Goal: Task Accomplishment & Management: Complete application form

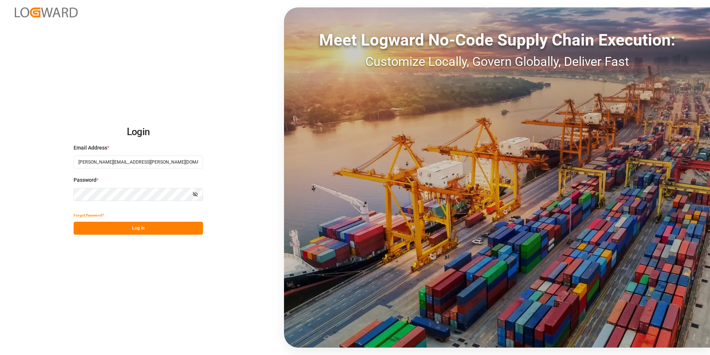
click at [159, 227] on button "Log In" at bounding box center [138, 228] width 129 height 13
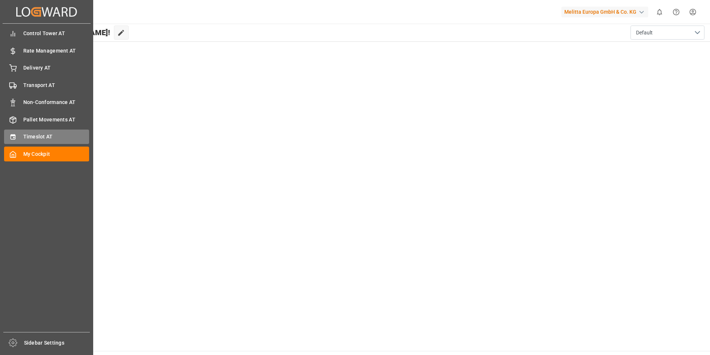
click at [39, 137] on span "Timeslot AT" at bounding box center [56, 137] width 66 height 8
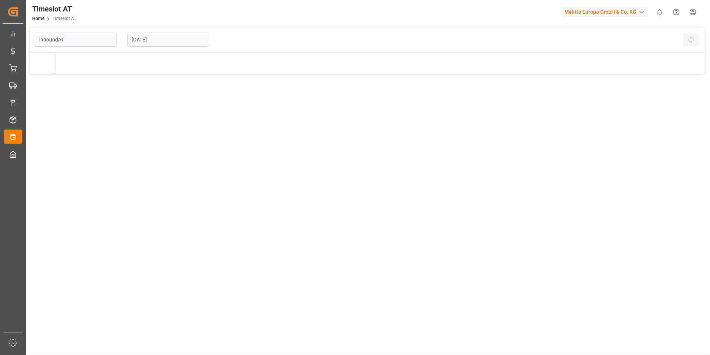
type input "Inbound AT"
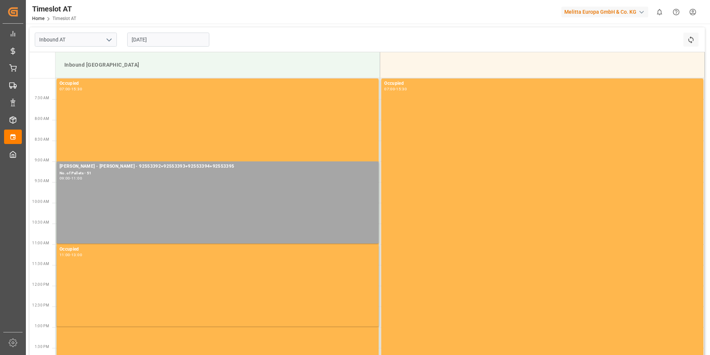
click at [167, 39] on input "[DATE]" at bounding box center [168, 40] width 82 height 14
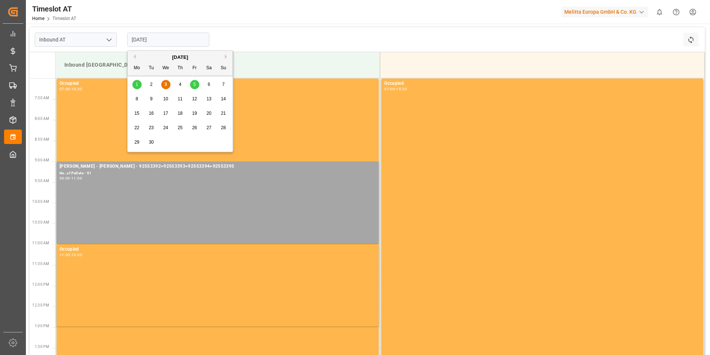
click at [136, 99] on span "8" at bounding box center [137, 98] width 3 height 5
type input "[DATE]"
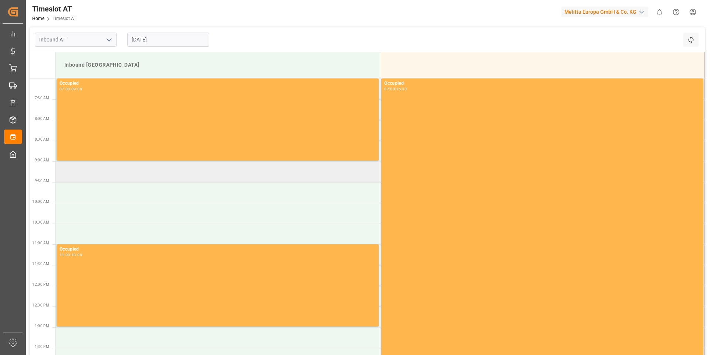
scroll to position [37, 0]
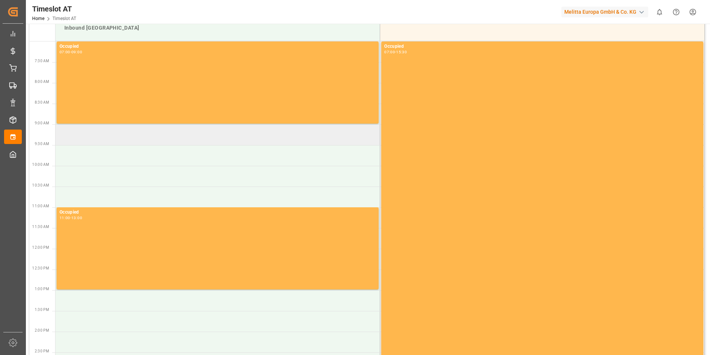
click at [131, 138] on td at bounding box center [217, 134] width 325 height 21
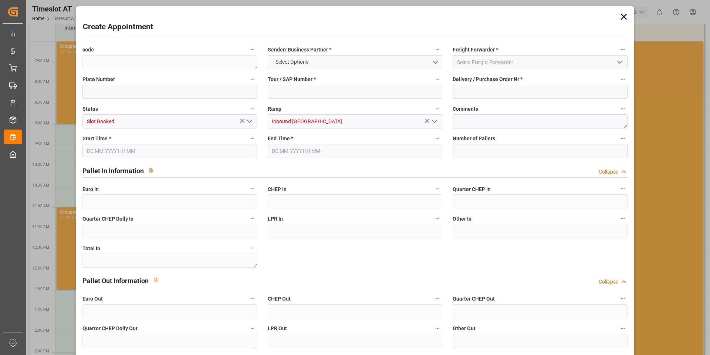
type input "0"
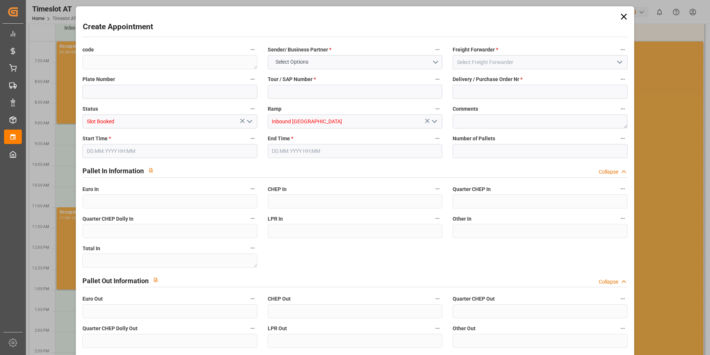
type input "0"
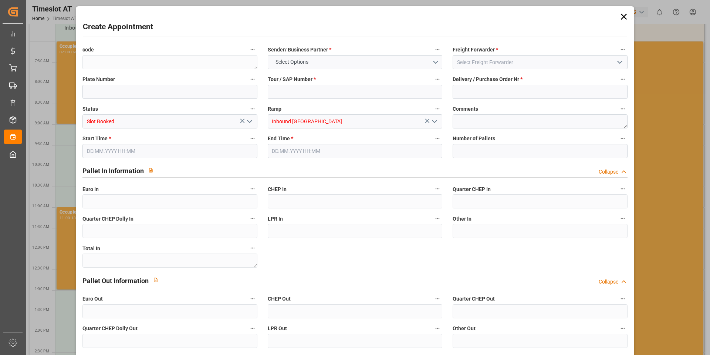
type input "0"
type input "[DATE] 09:00"
type input "[DATE] 11:00"
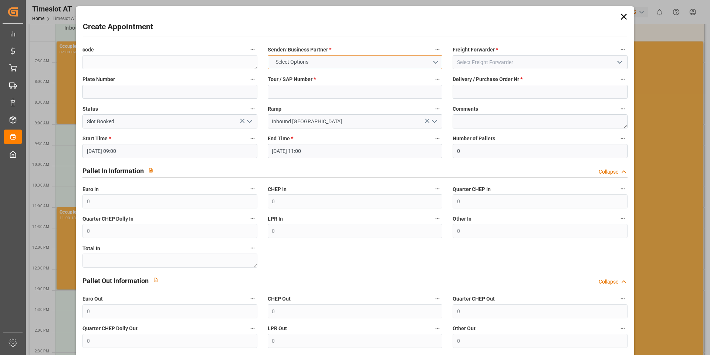
click at [291, 61] on span "Select Options" at bounding box center [292, 62] width 40 height 8
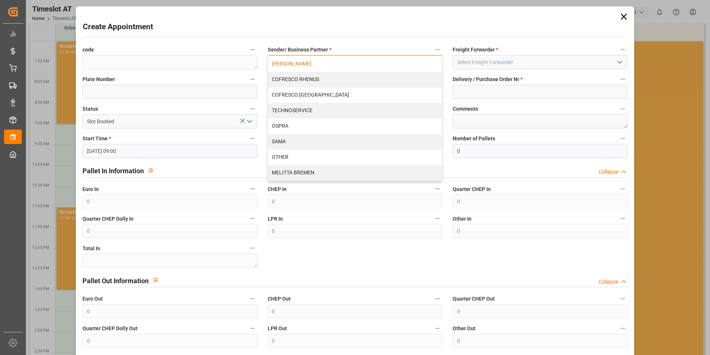
click at [291, 64] on div "[PERSON_NAME]" at bounding box center [355, 64] width 174 height 16
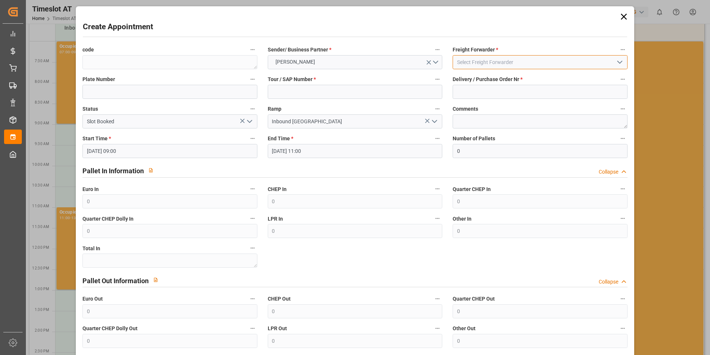
click at [471, 63] on input at bounding box center [540, 62] width 175 height 14
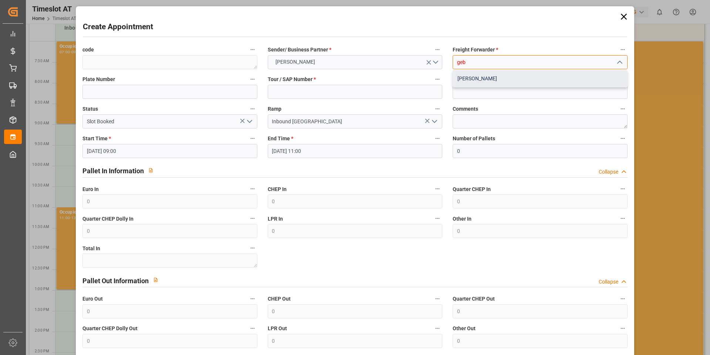
click at [476, 74] on div "[PERSON_NAME]" at bounding box center [540, 78] width 174 height 17
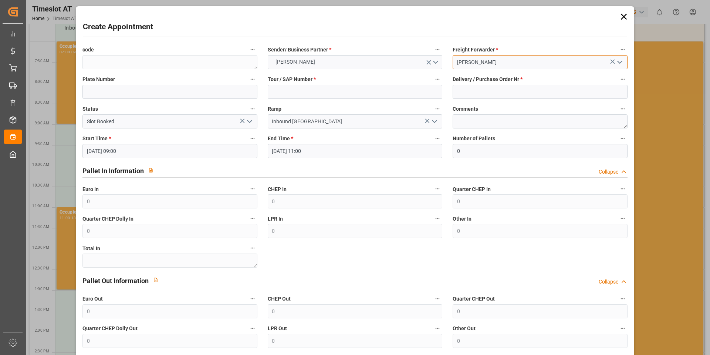
type input "[PERSON_NAME]"
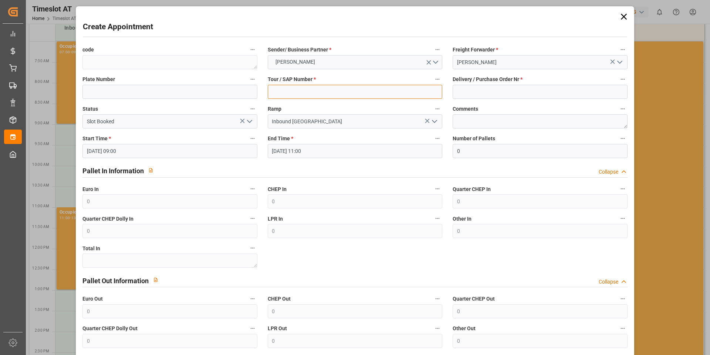
click at [293, 91] on input at bounding box center [355, 92] width 175 height 14
type input "400052597"
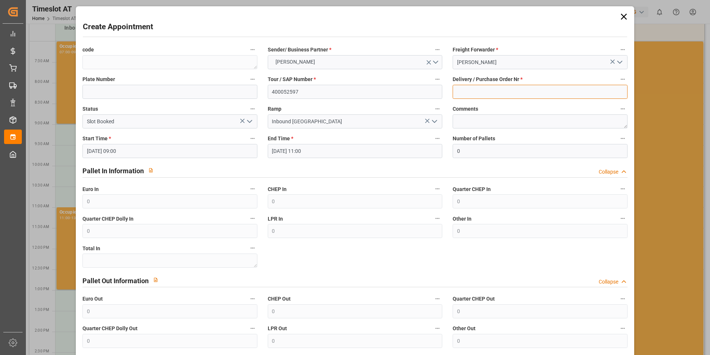
click at [495, 95] on input at bounding box center [540, 92] width 175 height 14
type input "4"
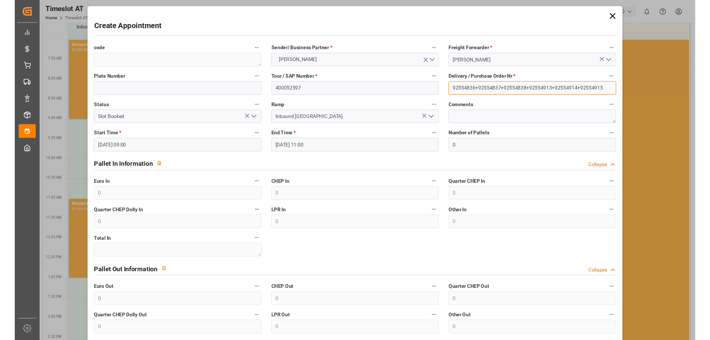
scroll to position [65, 0]
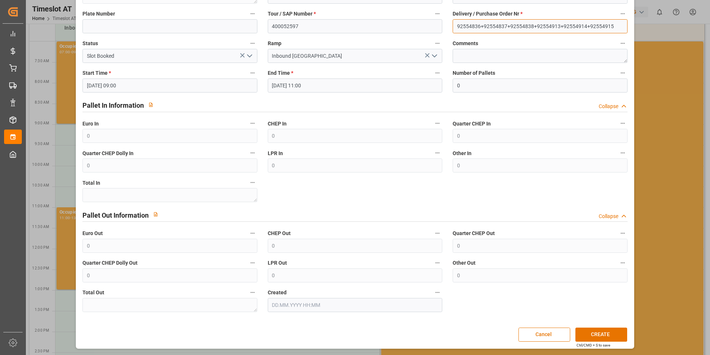
type input "92554836+92554837+92554838+92554913+92554914+92554915"
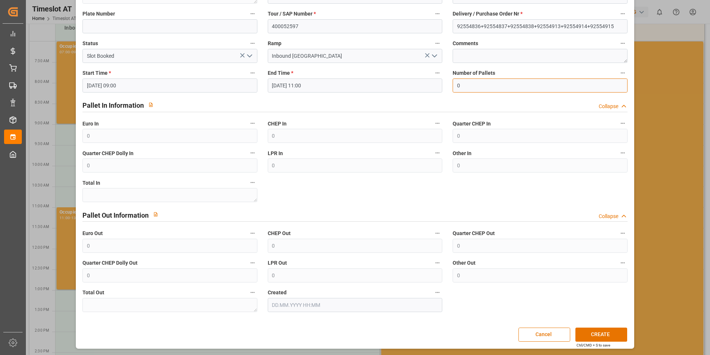
drag, startPoint x: 469, startPoint y: 84, endPoint x: 434, endPoint y: 84, distance: 34.8
click at [434, 84] on div "code Sender/ Business Partner * [PERSON_NAME] Freight Forwarder * Gebr [PERSON_…" at bounding box center [354, 146] width 555 height 338
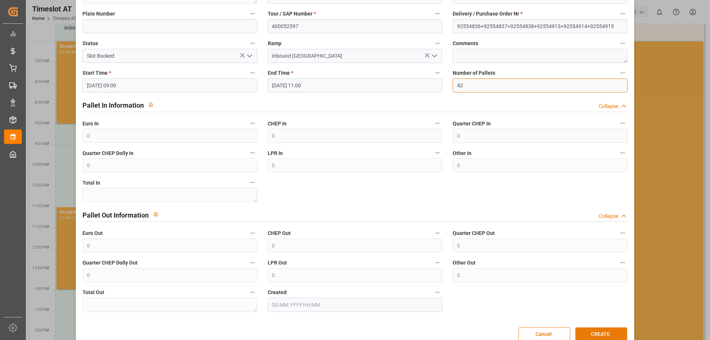
type input "42"
click at [591, 331] on button "CREATE" at bounding box center [602, 334] width 52 height 14
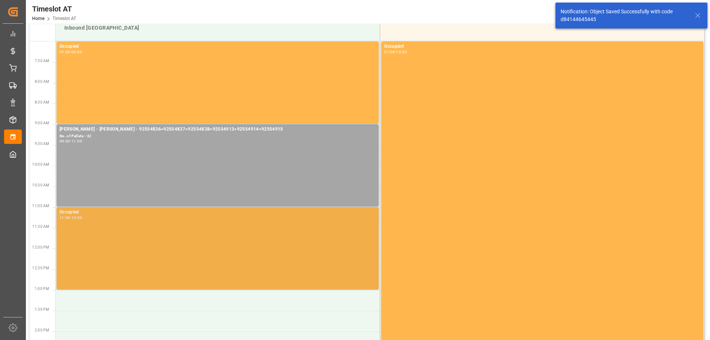
scroll to position [0, 0]
